Goal: Transaction & Acquisition: Purchase product/service

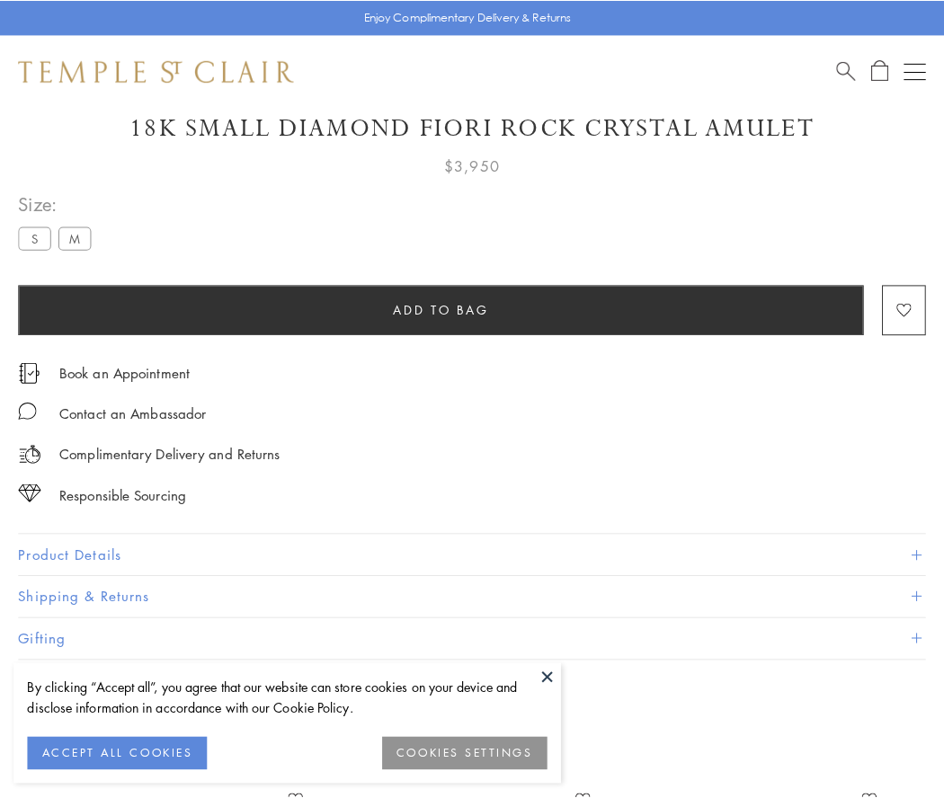
scroll to position [55, 0]
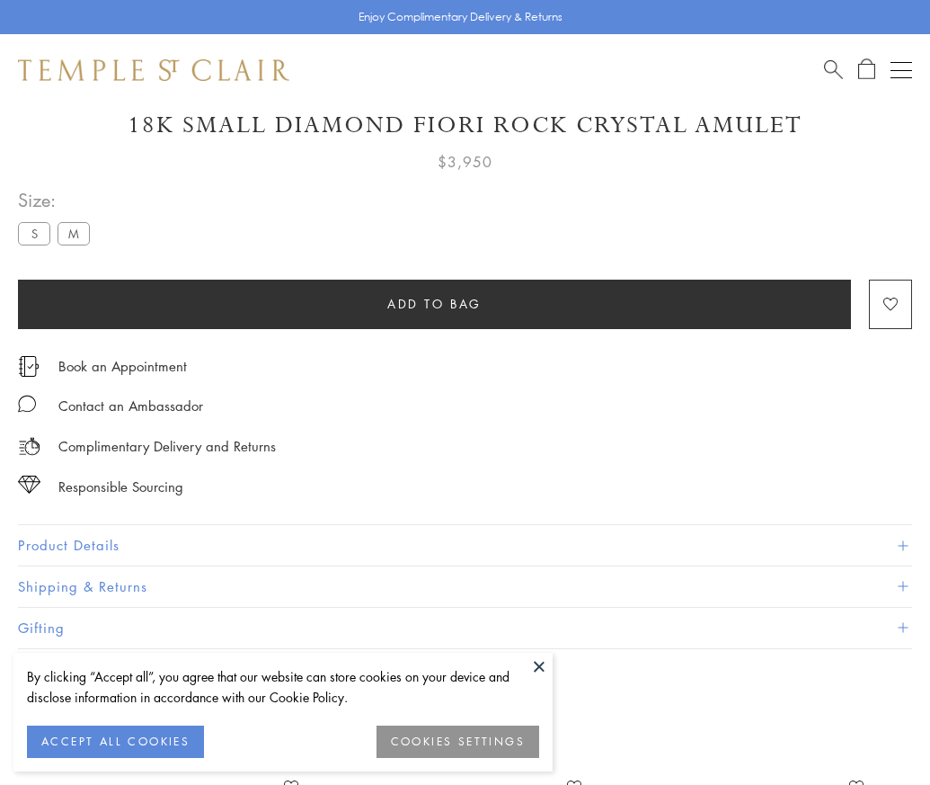
click at [434, 303] on span "Add to bag" at bounding box center [434, 304] width 94 height 20
